Goal: Navigation & Orientation: Go to known website

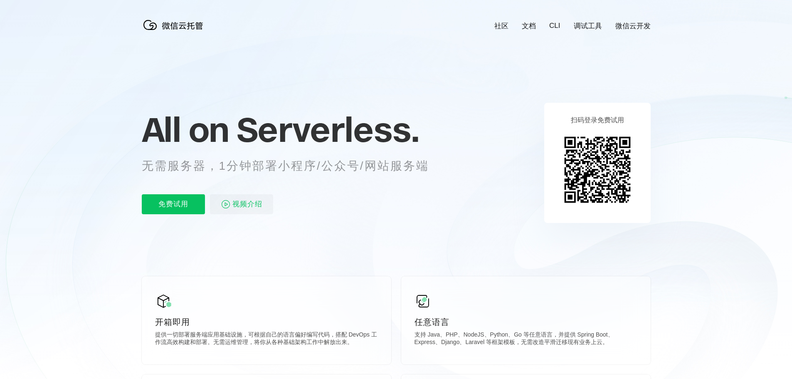
scroll to position [0, 1478]
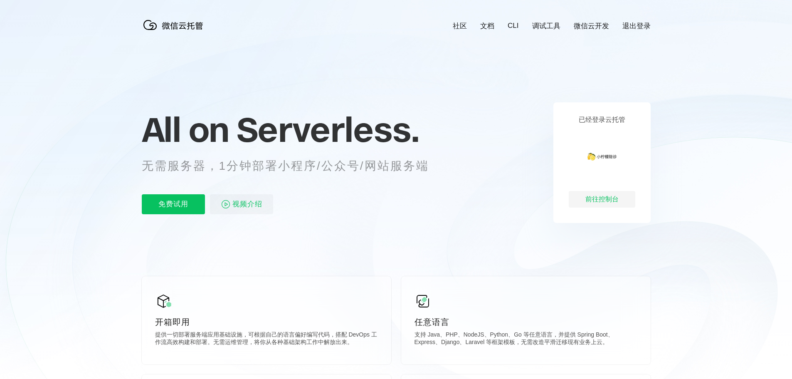
scroll to position [0, 1478]
click at [605, 200] on div "前往控制台" at bounding box center [602, 199] width 67 height 17
click at [607, 195] on div "前往控制台" at bounding box center [602, 199] width 67 height 17
